Goal: Task Accomplishment & Management: Manage account settings

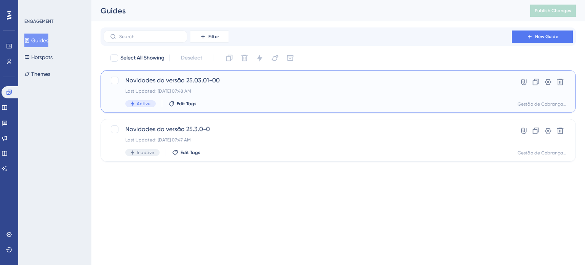
click at [277, 92] on div "Last Updated: [DATE] 07:48 AM" at bounding box center [307, 91] width 365 height 6
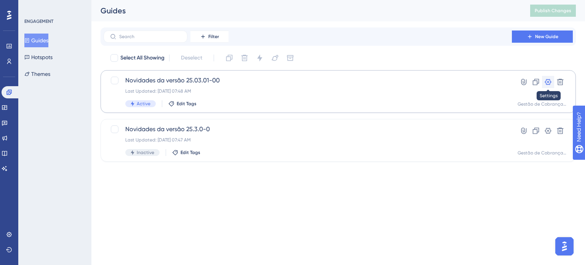
click at [545, 83] on icon at bounding box center [549, 82] width 8 height 8
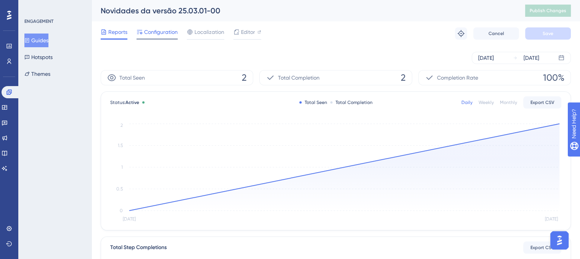
click at [157, 30] on span "Configuration" at bounding box center [161, 31] width 34 height 9
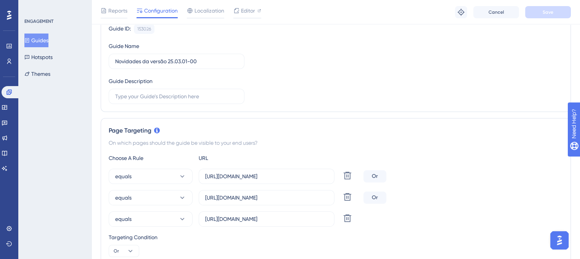
scroll to position [114, 0]
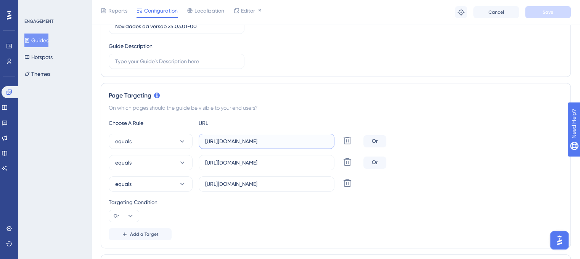
click at [235, 141] on input "[URL][DOMAIN_NAME]" at bounding box center [266, 141] width 123 height 8
click at [453, 170] on div "equals [URL][DOMAIN_NAME] Delete Or equals [URL][DOMAIN_NAME] Delete Or equals …" at bounding box center [336, 163] width 454 height 58
click at [265, 143] on input "[URL][DOMAIN_NAME]" at bounding box center [266, 141] width 123 height 8
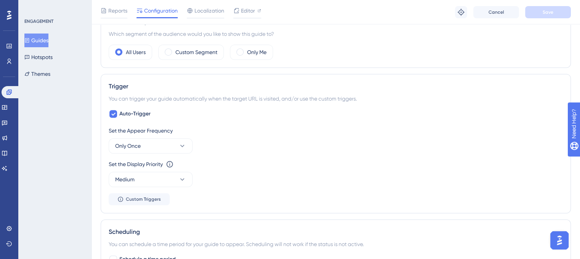
scroll to position [457, 0]
